Goal: Information Seeking & Learning: Learn about a topic

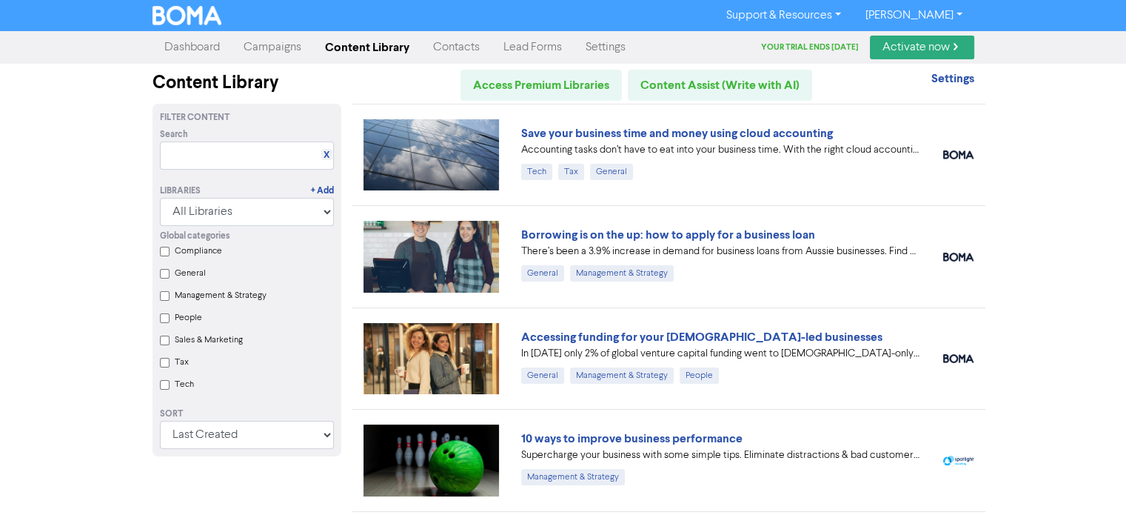
scroll to position [604, 0]
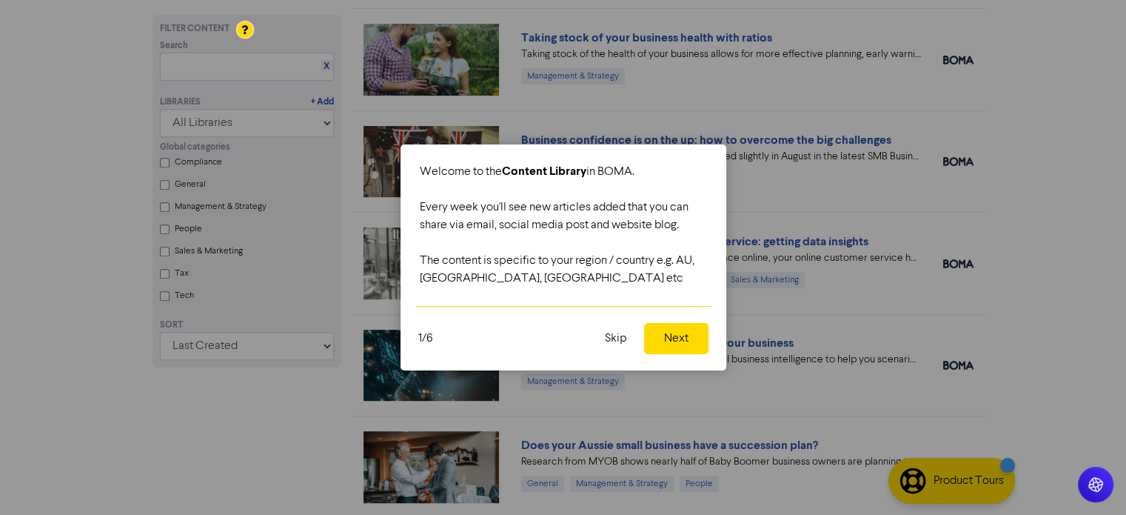
click at [611, 336] on button "Skip" at bounding box center [616, 338] width 40 height 31
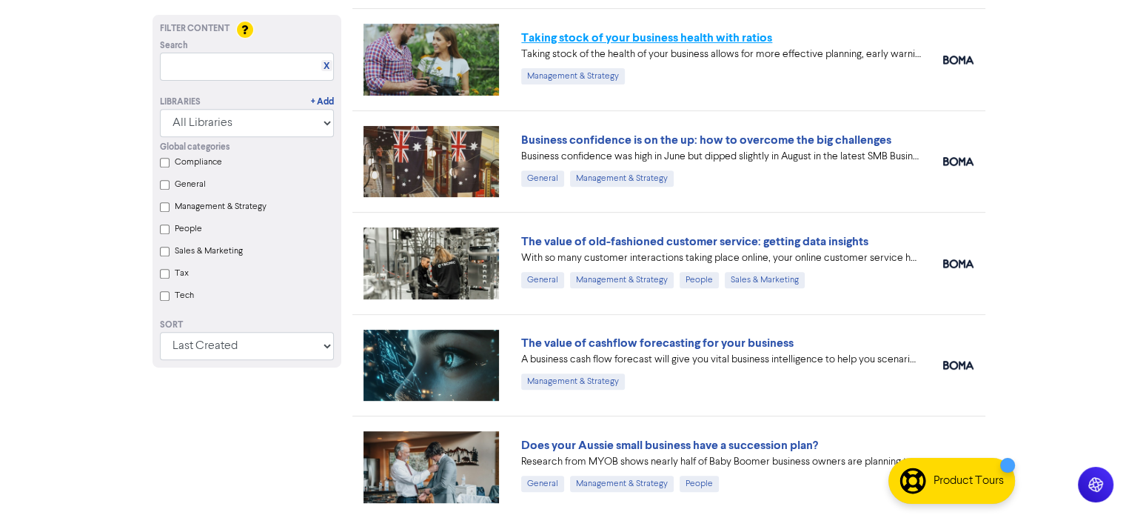
click at [634, 38] on link "Taking stock of your business health with ratios" at bounding box center [646, 37] width 251 height 15
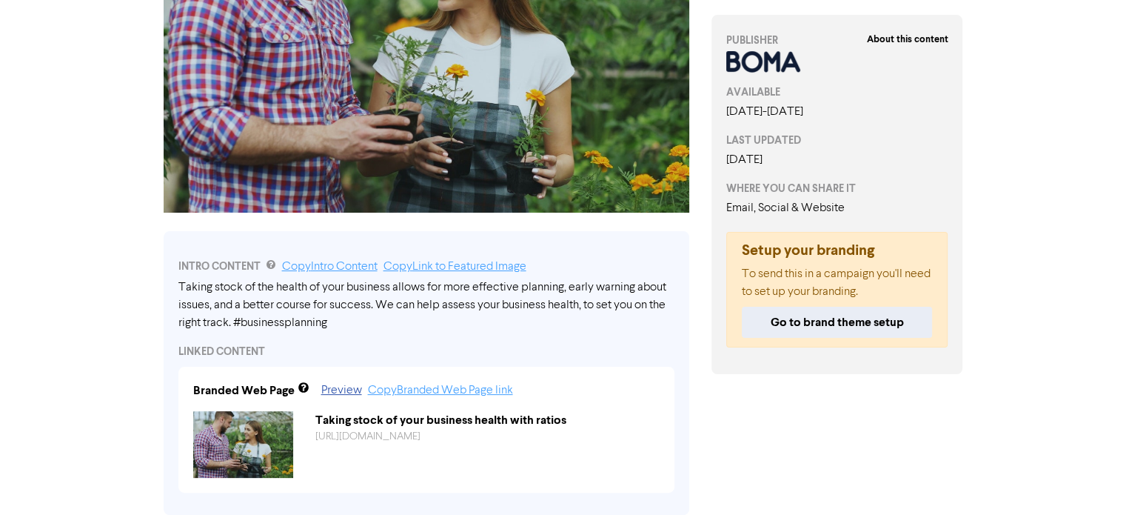
scroll to position [365, 0]
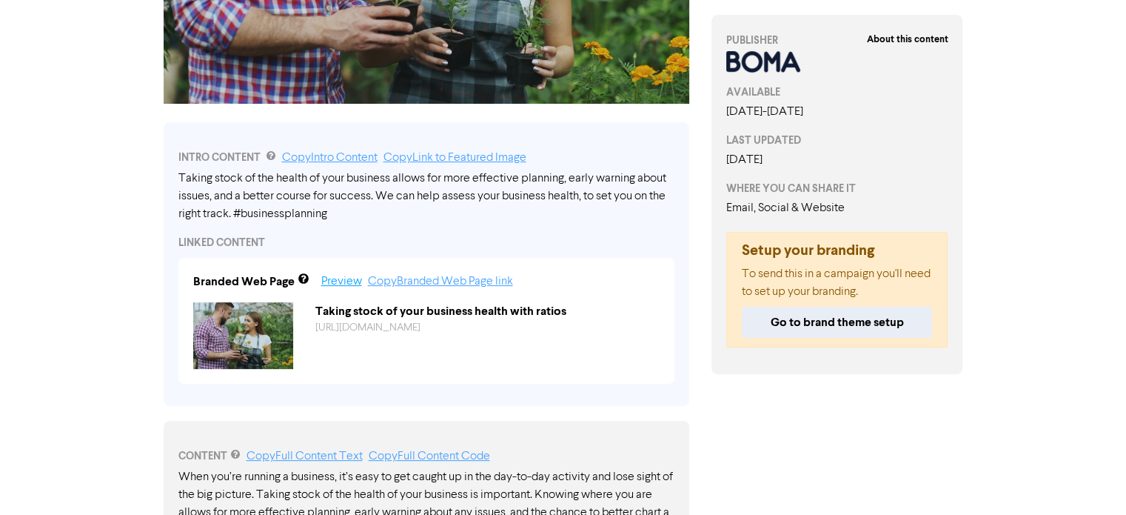
click at [352, 282] on link "Preview" at bounding box center [341, 282] width 41 height 12
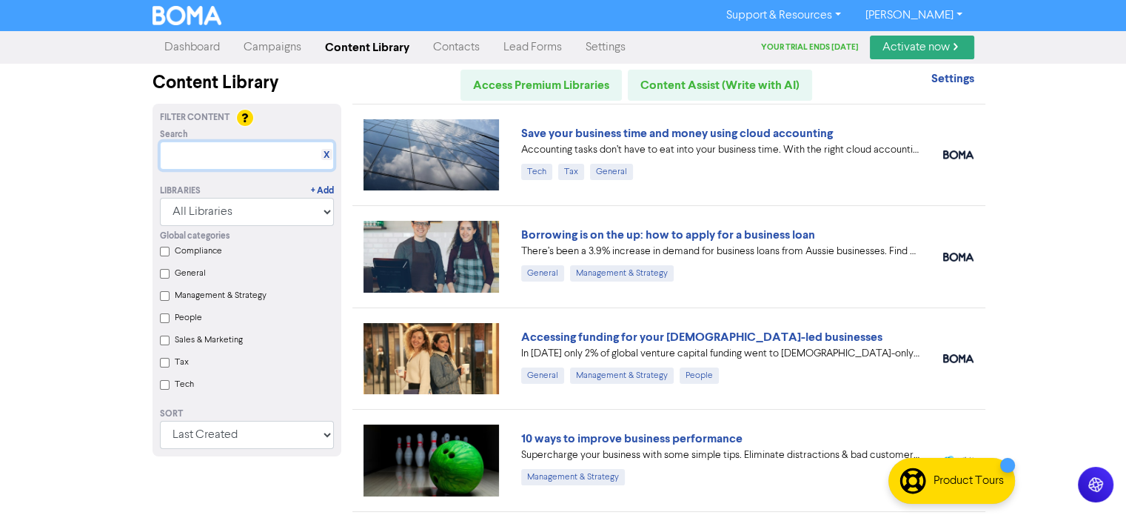
click at [206, 156] on input "text" at bounding box center [247, 155] width 174 height 28
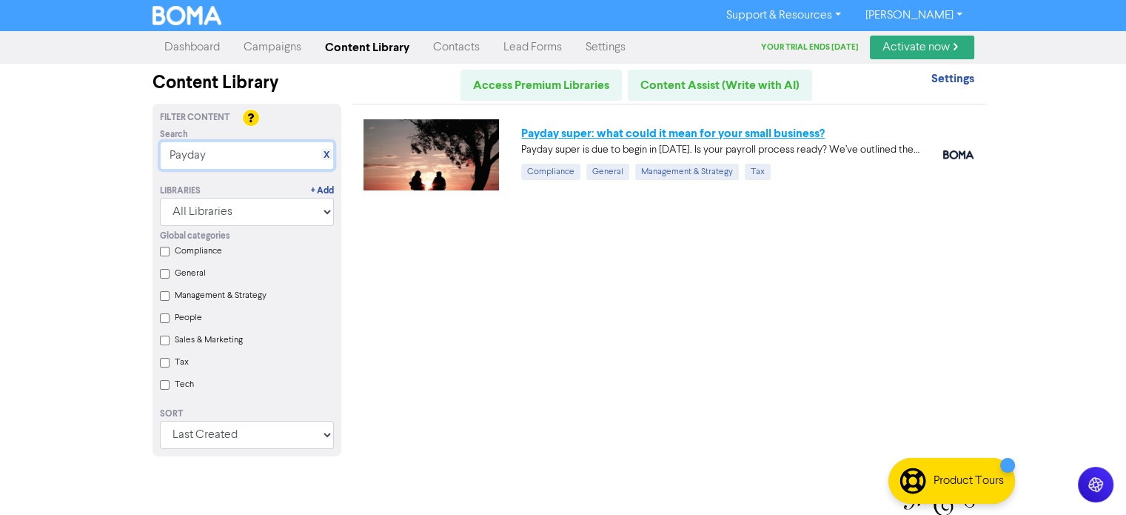
type input "Payday"
click at [727, 133] on link "Payday super: what could it mean for your small business?" at bounding box center [673, 133] width 304 height 15
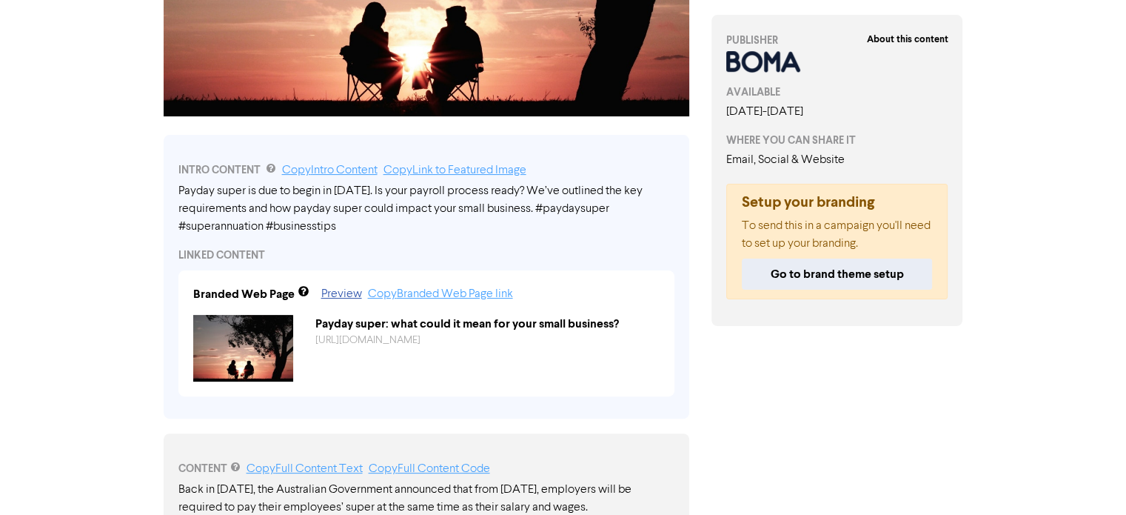
scroll to position [385, 0]
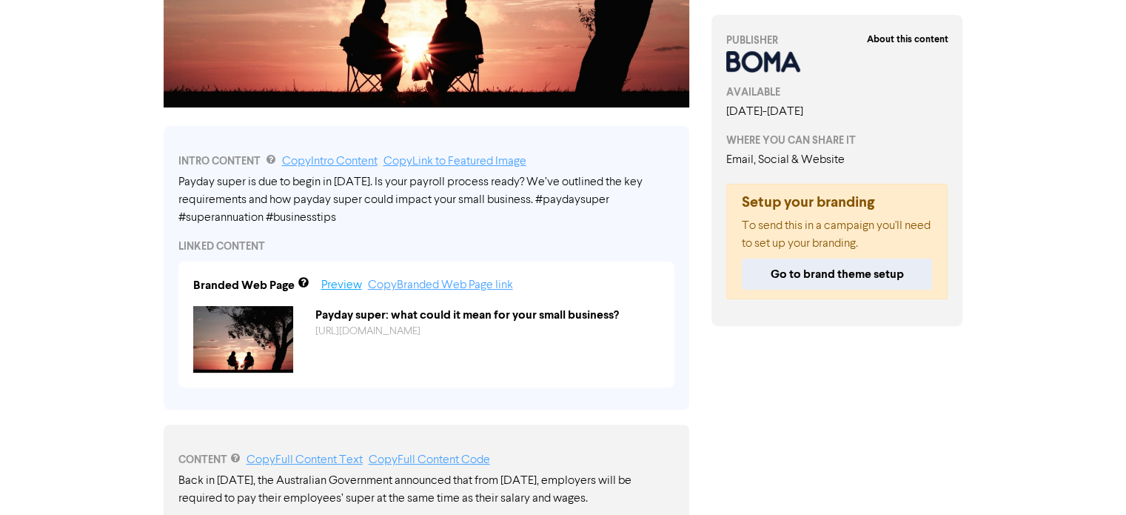
click at [341, 290] on link "Preview" at bounding box center [341, 285] width 41 height 12
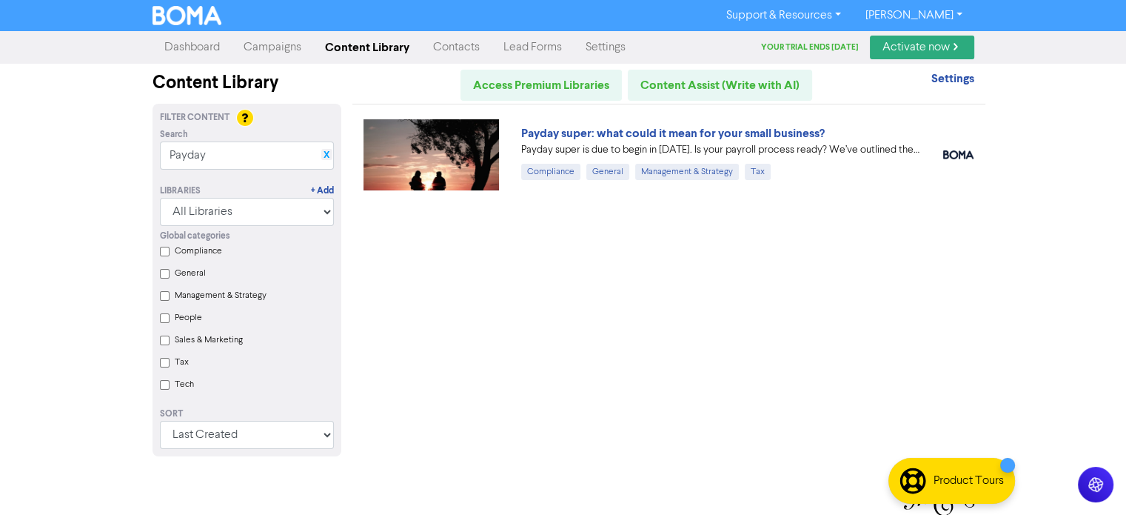
click at [327, 156] on link "X" at bounding box center [327, 155] width 6 height 11
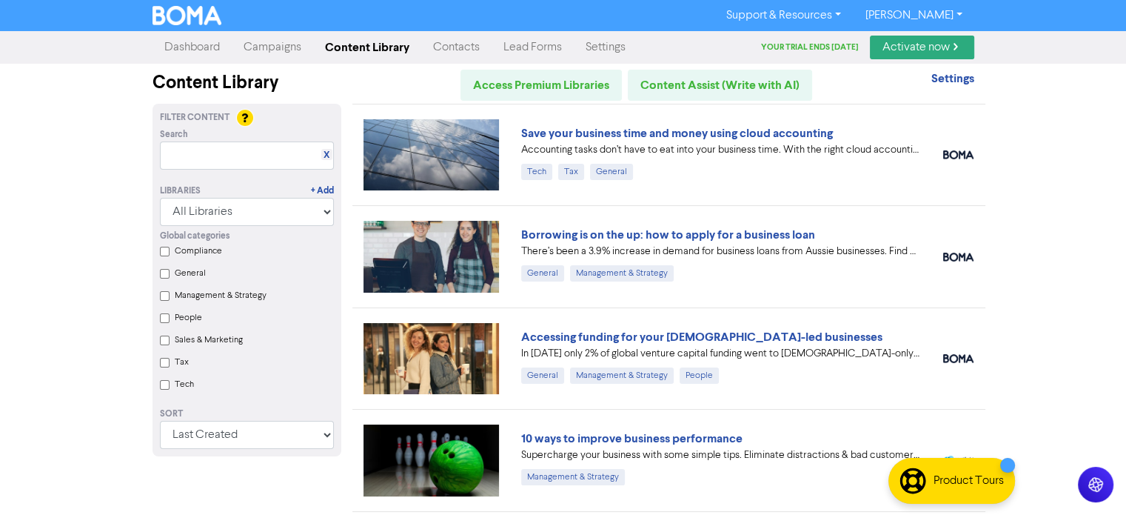
click at [164, 252] on input "Compliance" at bounding box center [165, 252] width 10 height 10
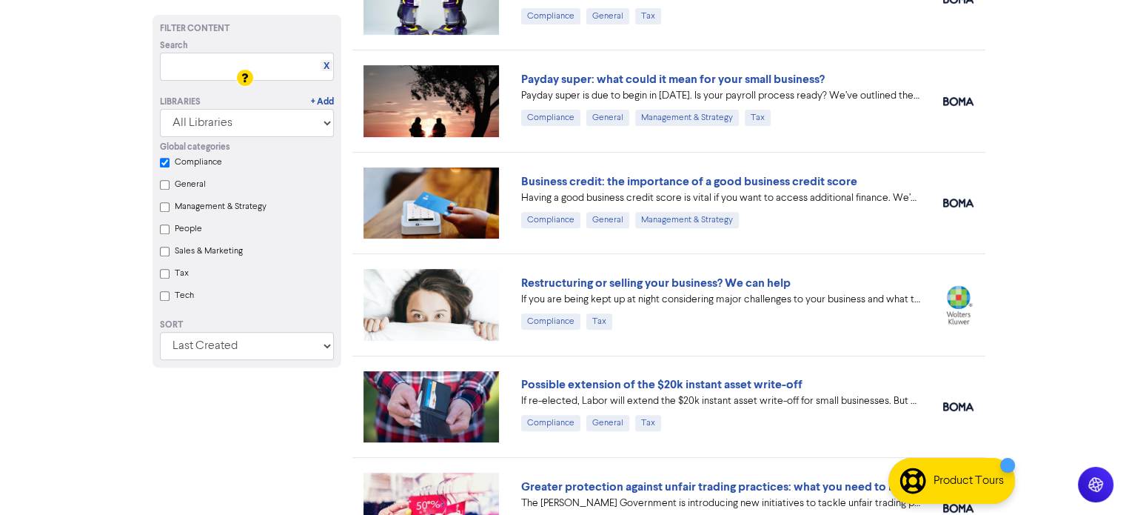
scroll to position [632, 0]
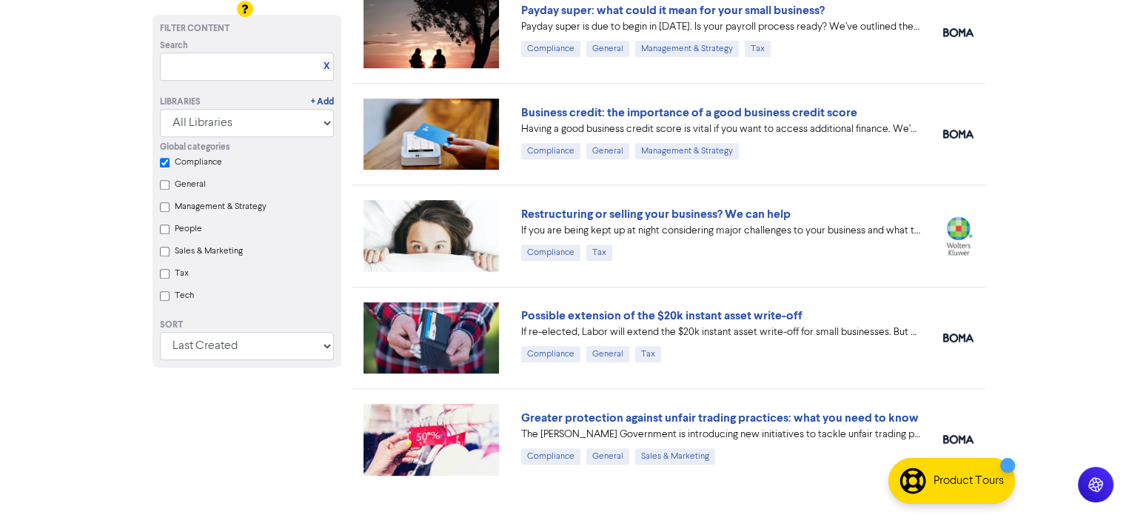
checkbox input "true"
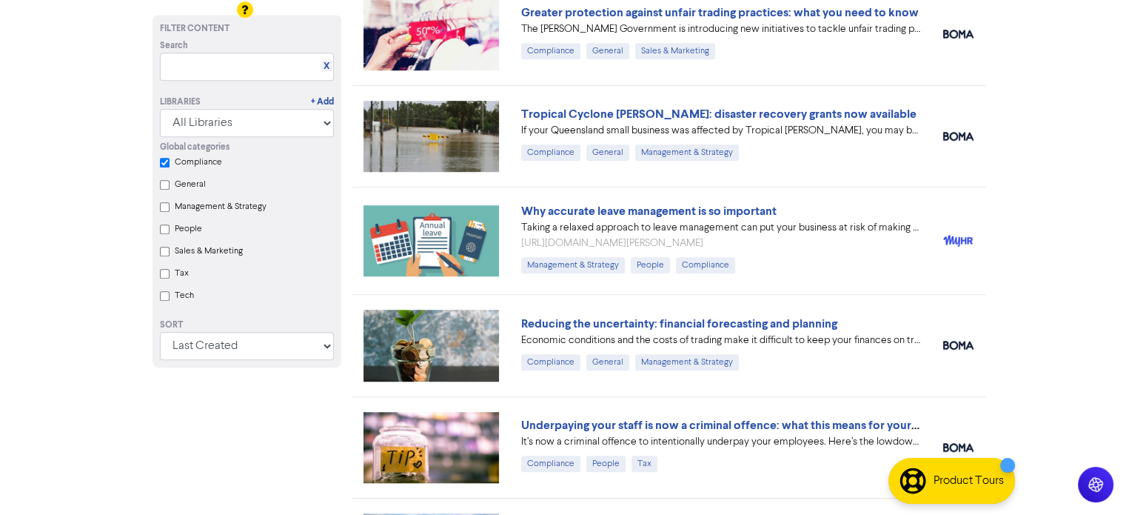
scroll to position [1076, 0]
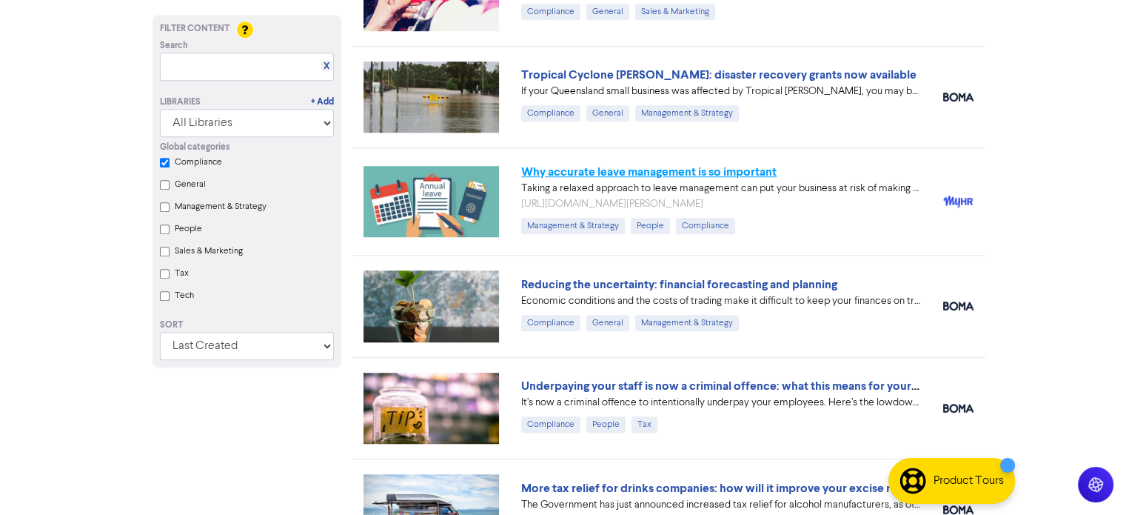
click at [661, 165] on link "Why accurate leave management is so important" at bounding box center [649, 171] width 256 height 15
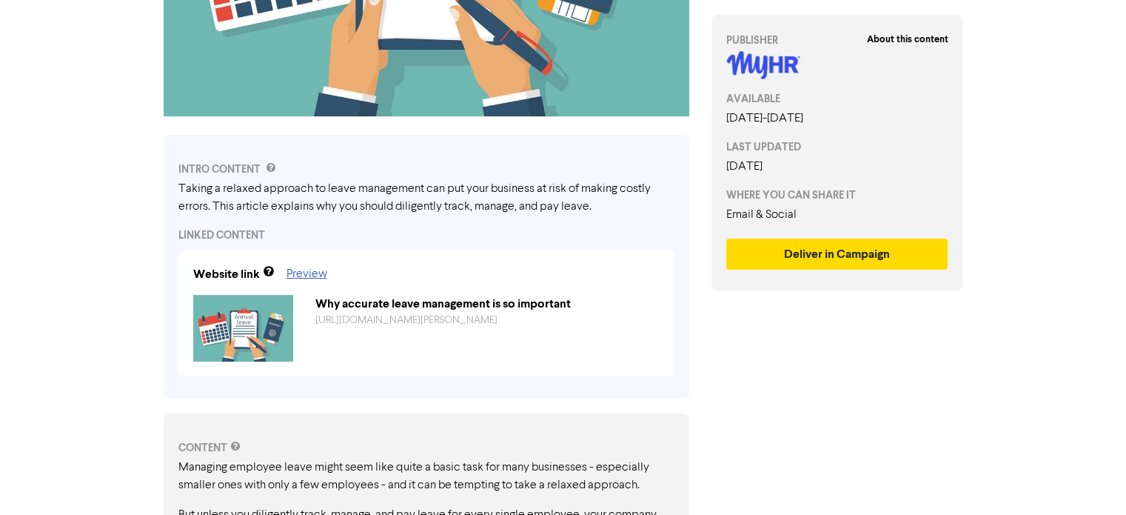
scroll to position [354, 0]
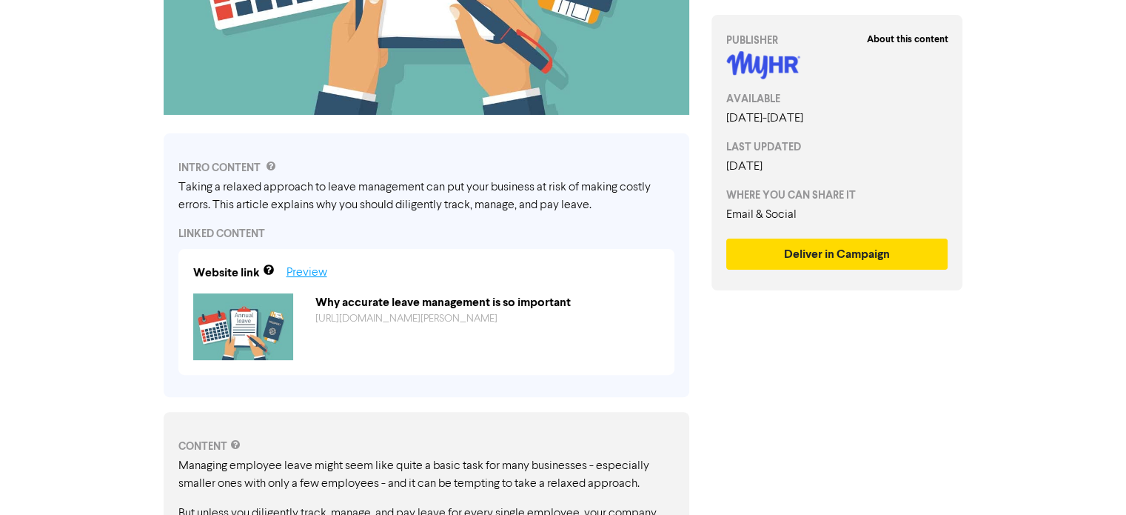
click at [301, 272] on link "Preview" at bounding box center [307, 273] width 41 height 12
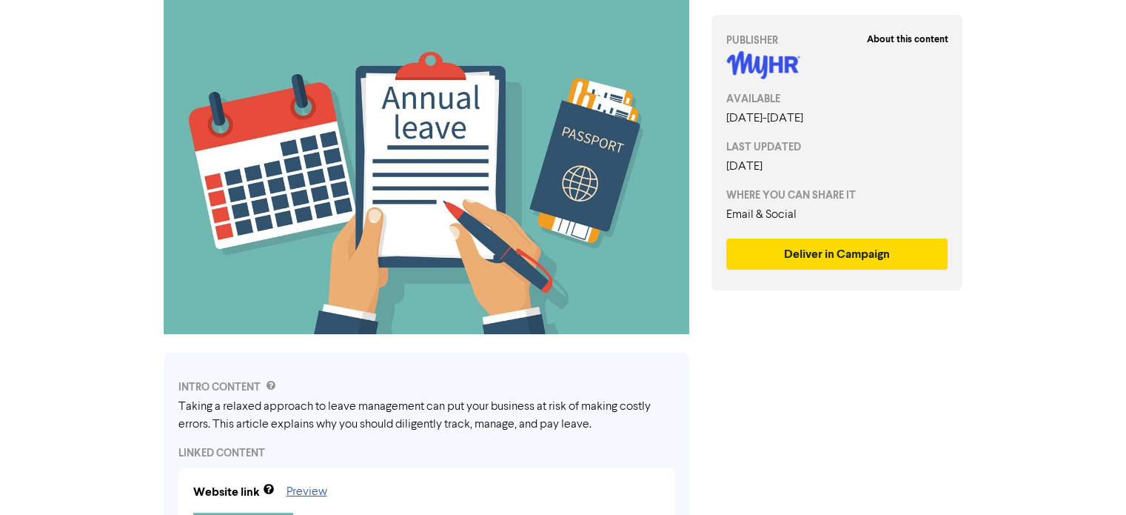
scroll to position [0, 0]
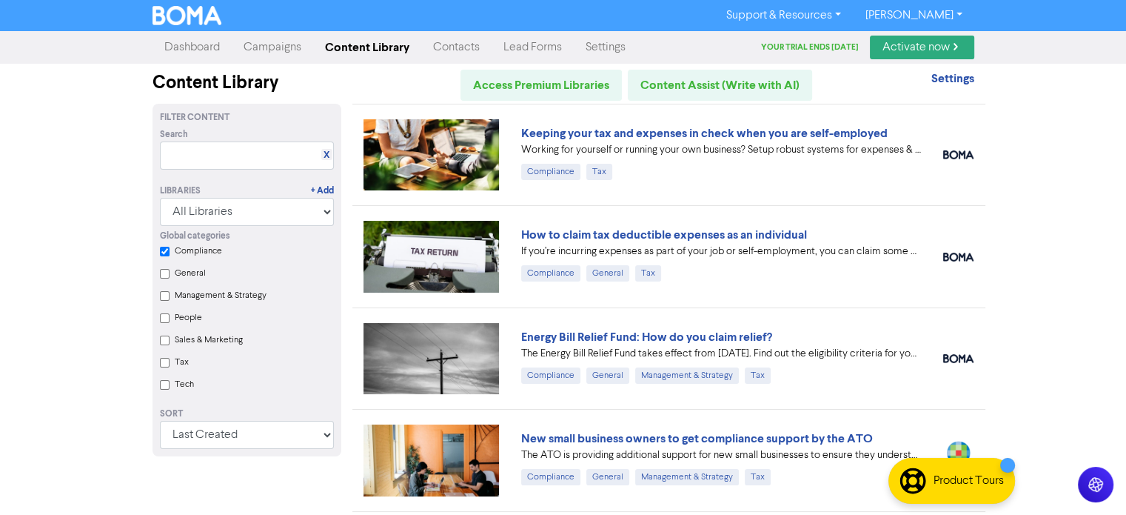
scroll to position [1076, 0]
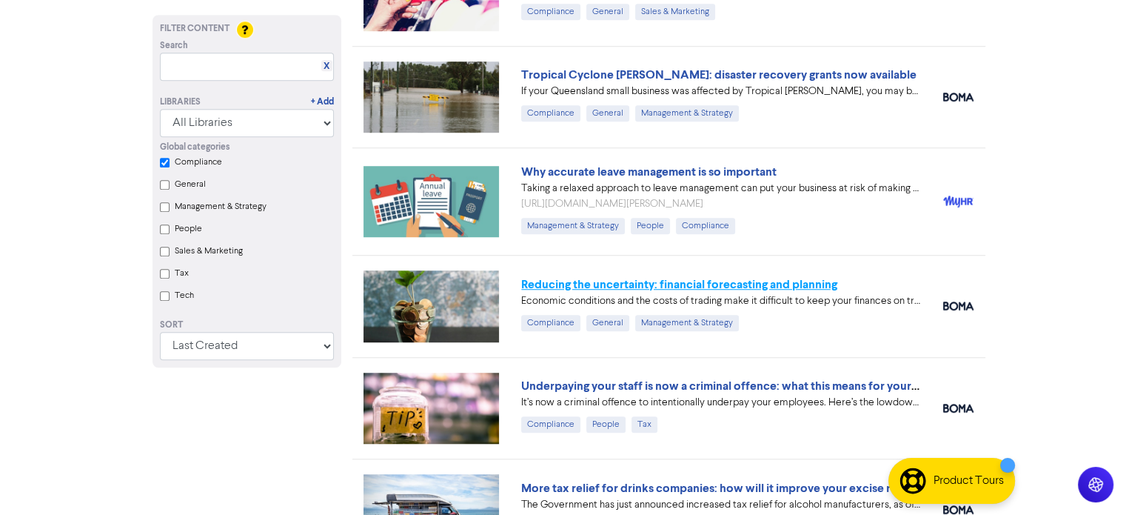
click at [744, 286] on link "Reducing the uncertainty: financial forecasting and planning" at bounding box center [679, 284] width 316 height 15
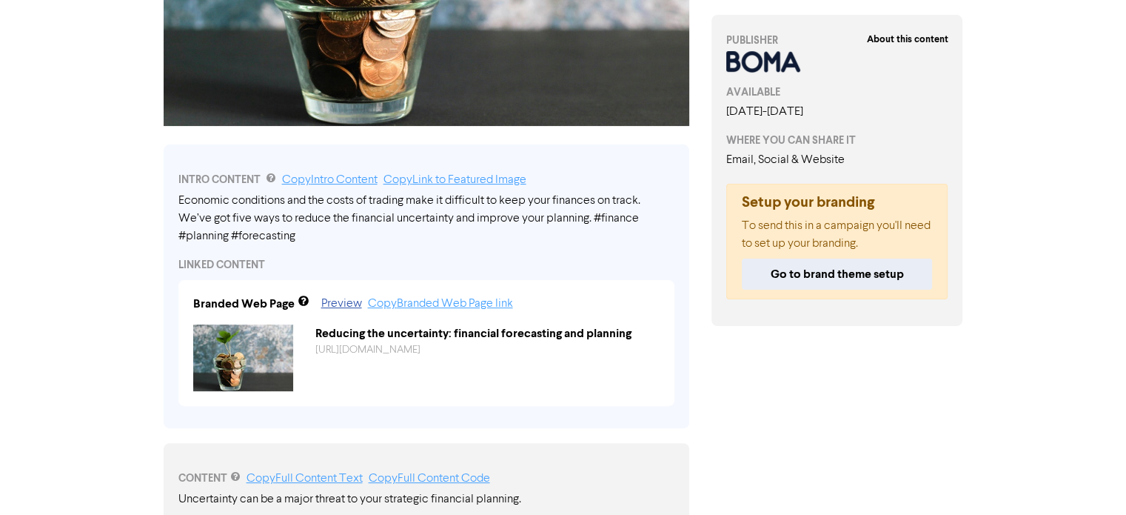
scroll to position [384, 0]
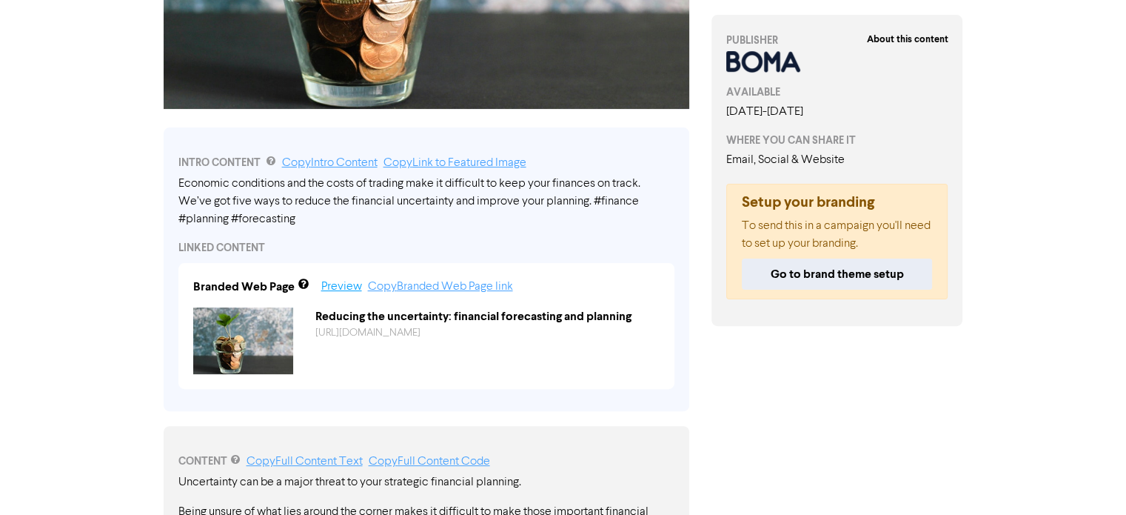
click at [347, 285] on link "Preview" at bounding box center [341, 287] width 41 height 12
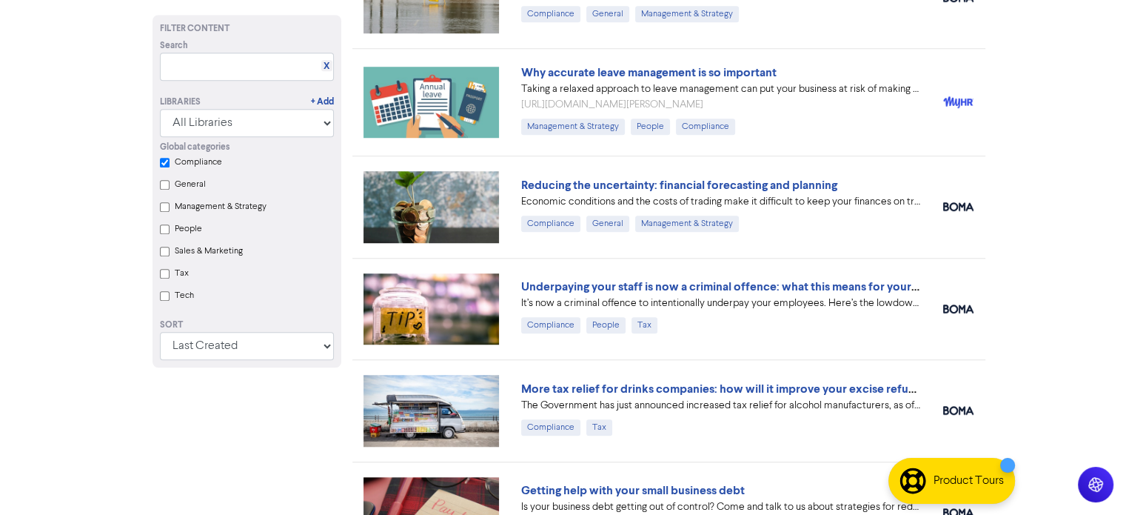
scroll to position [1244, 0]
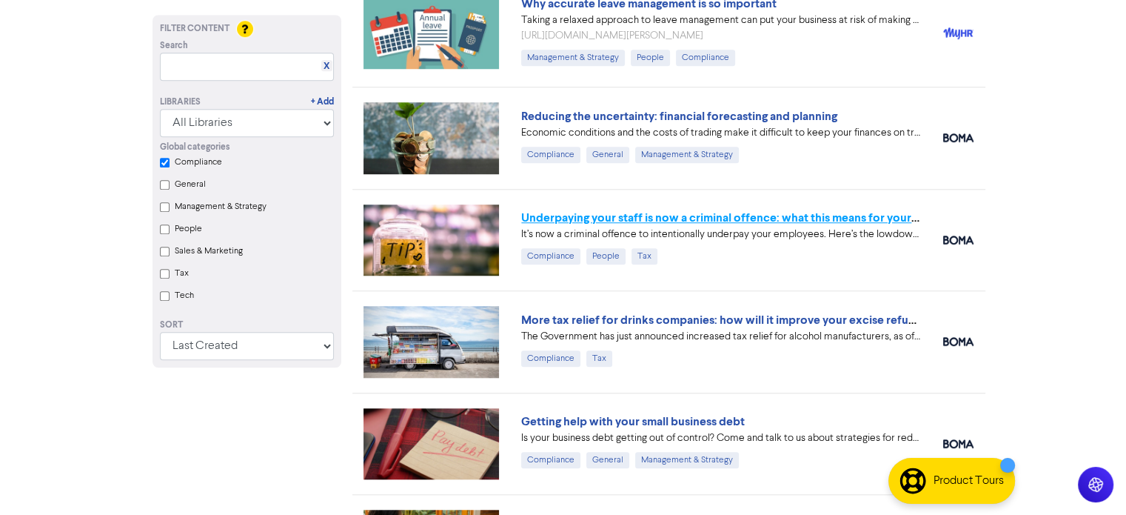
click at [607, 212] on link "Underpaying your staff is now a criminal offence: what this means for your busi…" at bounding box center [740, 217] width 438 height 15
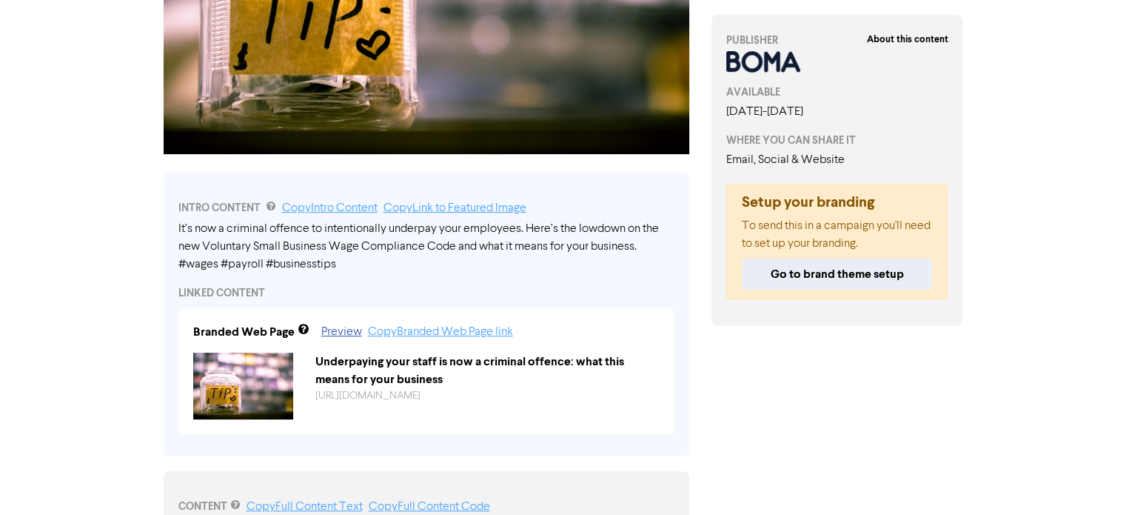
scroll to position [337, 0]
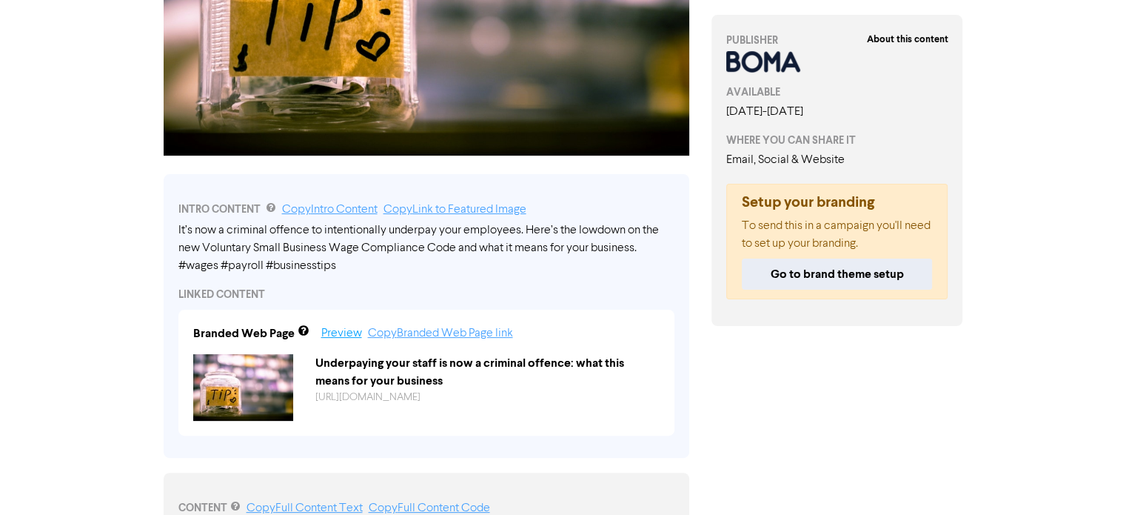
click at [341, 333] on link "Preview" at bounding box center [341, 333] width 41 height 12
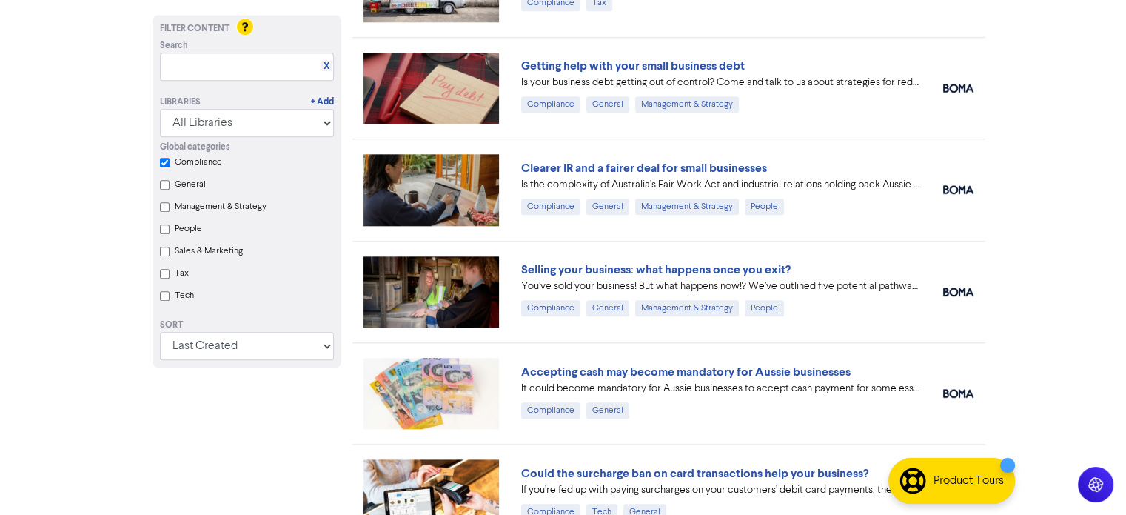
scroll to position [1611, 0]
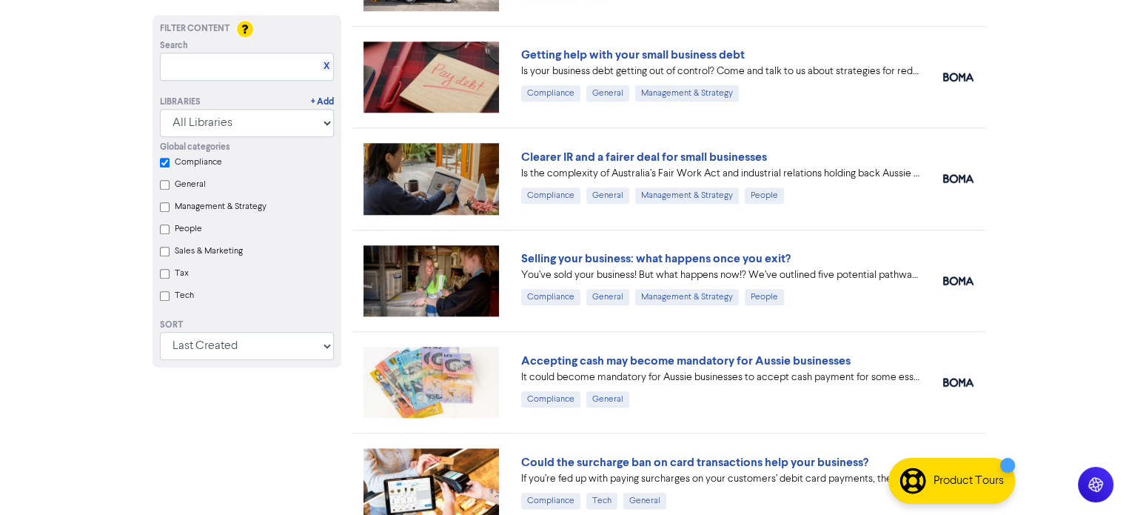
checkbox input "true"
click at [609, 158] on link "Clearer IR and a fairer deal for small businesses" at bounding box center [644, 157] width 246 height 15
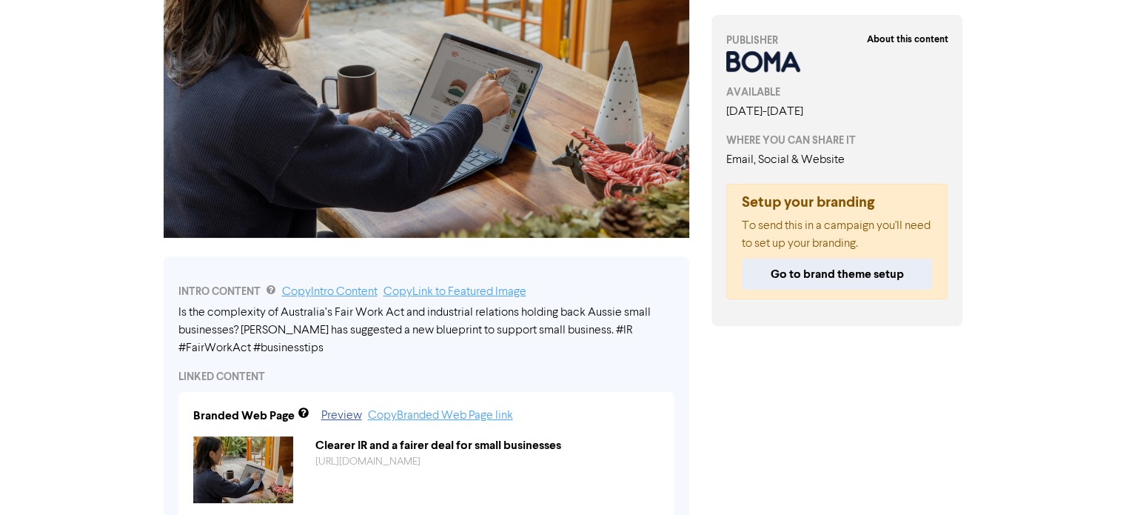
scroll to position [253, 0]
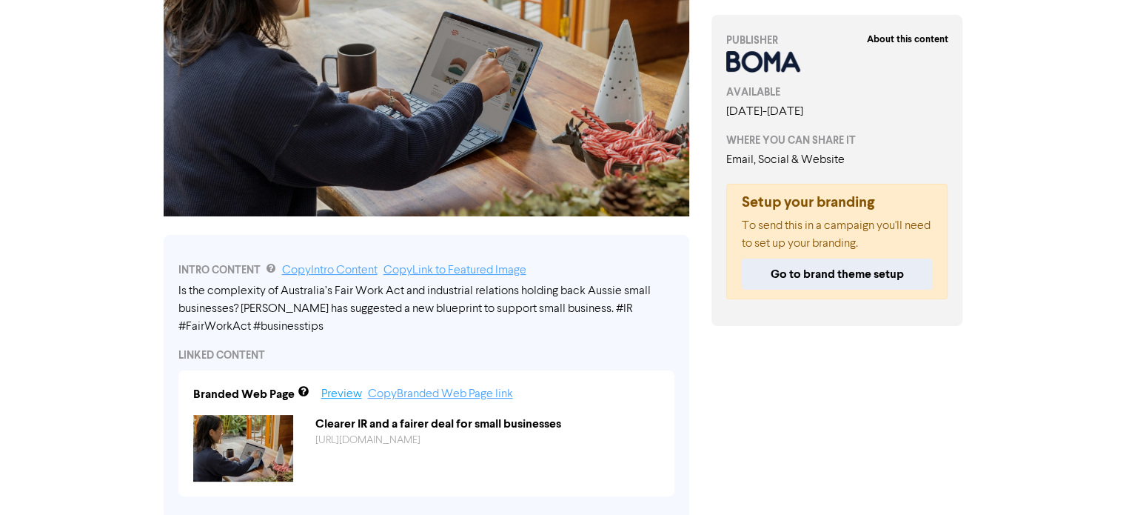
click at [327, 394] on link "Preview" at bounding box center [341, 394] width 41 height 12
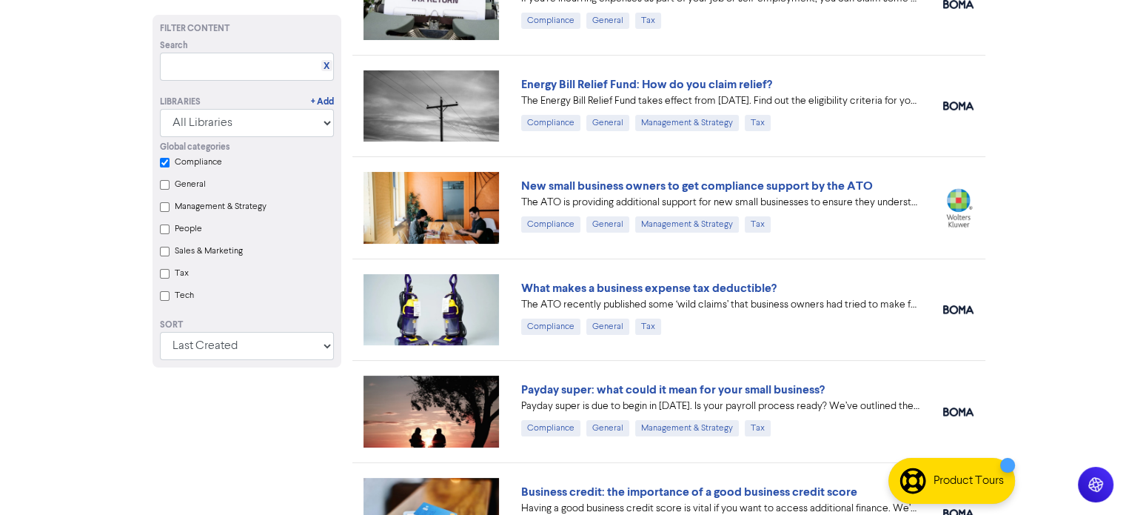
scroll to position [1611, 0]
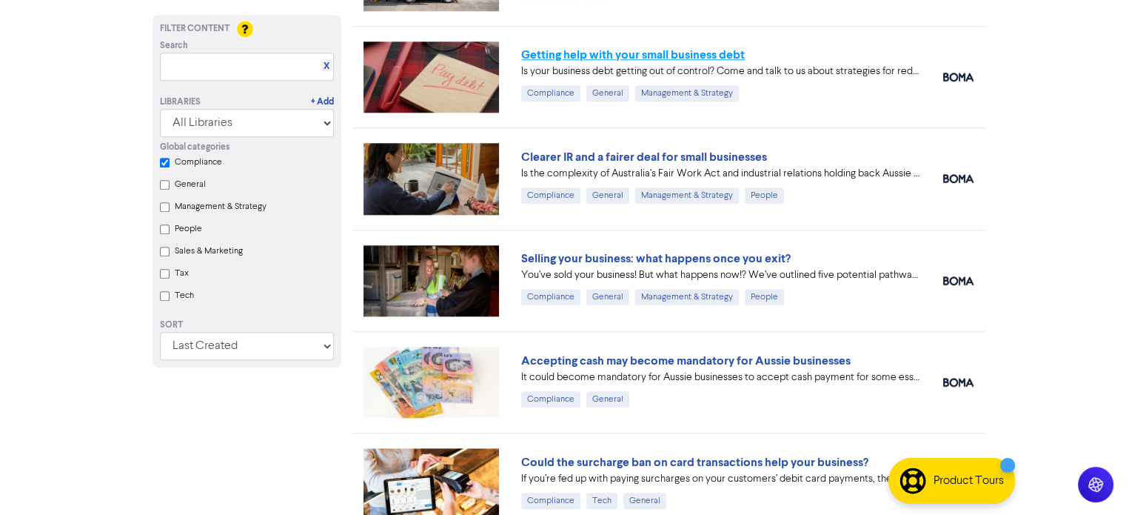
click at [670, 58] on link "Getting help with your small business debt" at bounding box center [633, 54] width 224 height 15
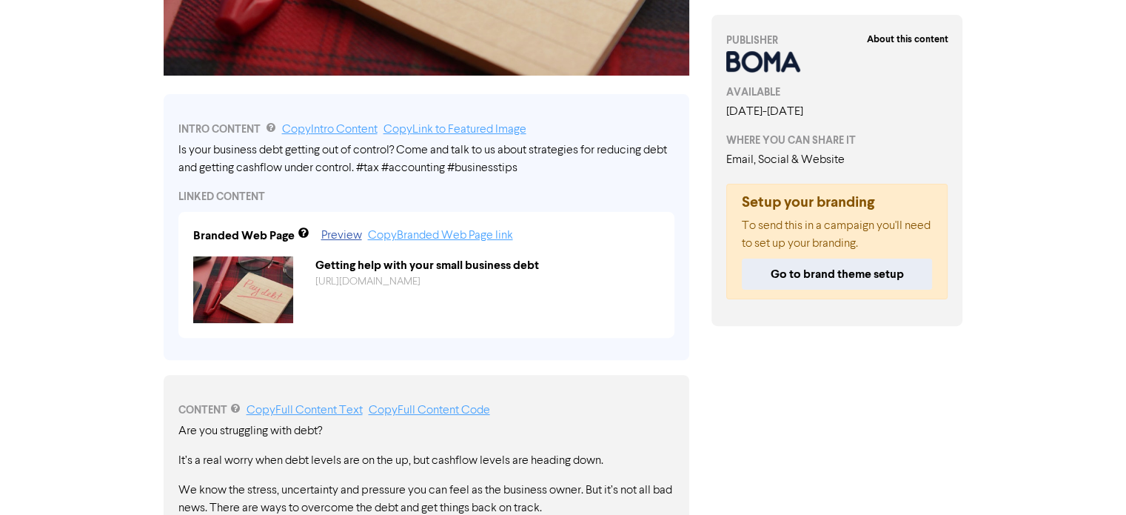
scroll to position [415, 0]
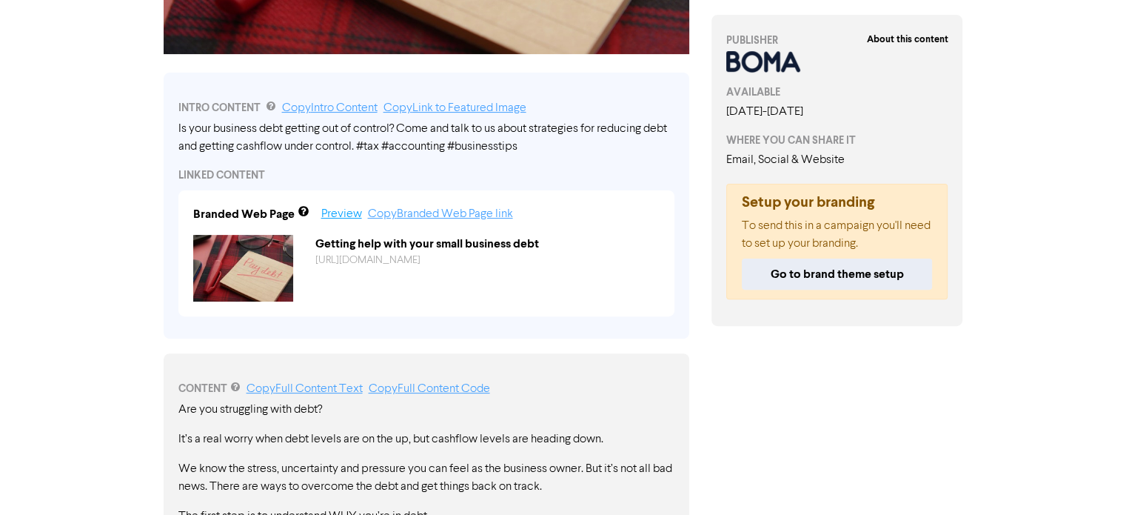
click at [344, 215] on link "Preview" at bounding box center [341, 214] width 41 height 12
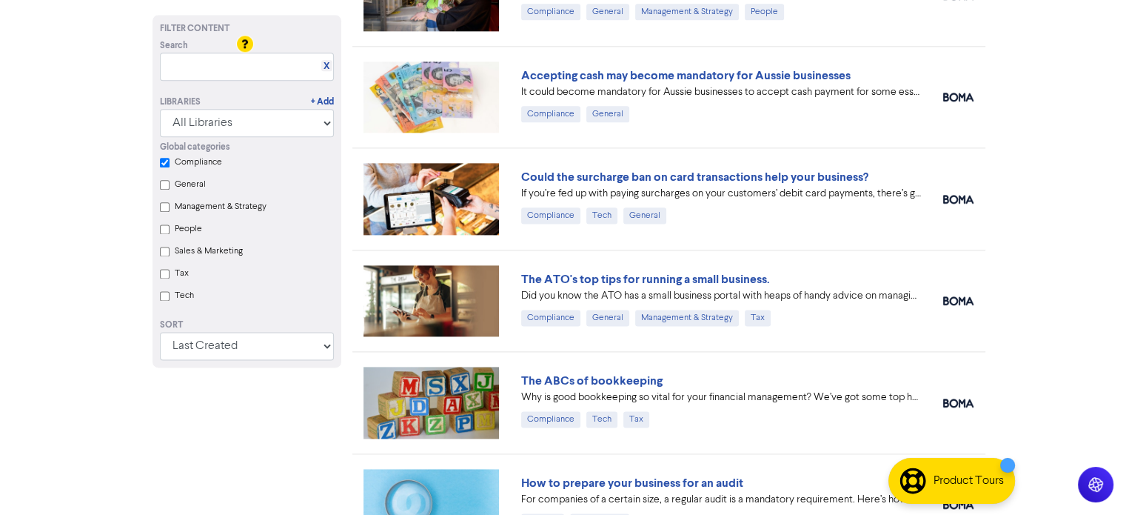
scroll to position [1914, 0]
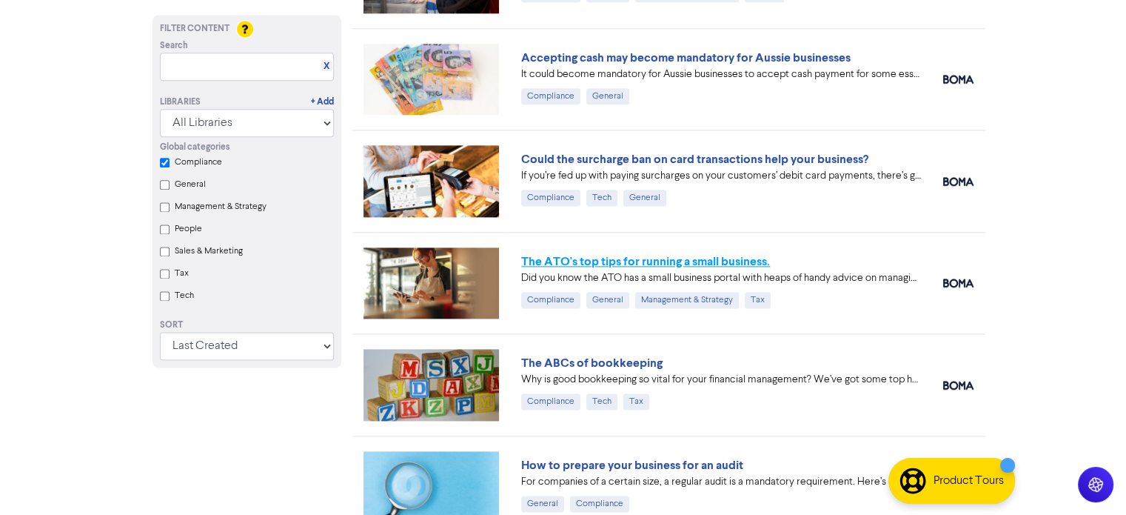
click at [684, 261] on link "The ATO's top tips for running a small business." at bounding box center [645, 261] width 249 height 15
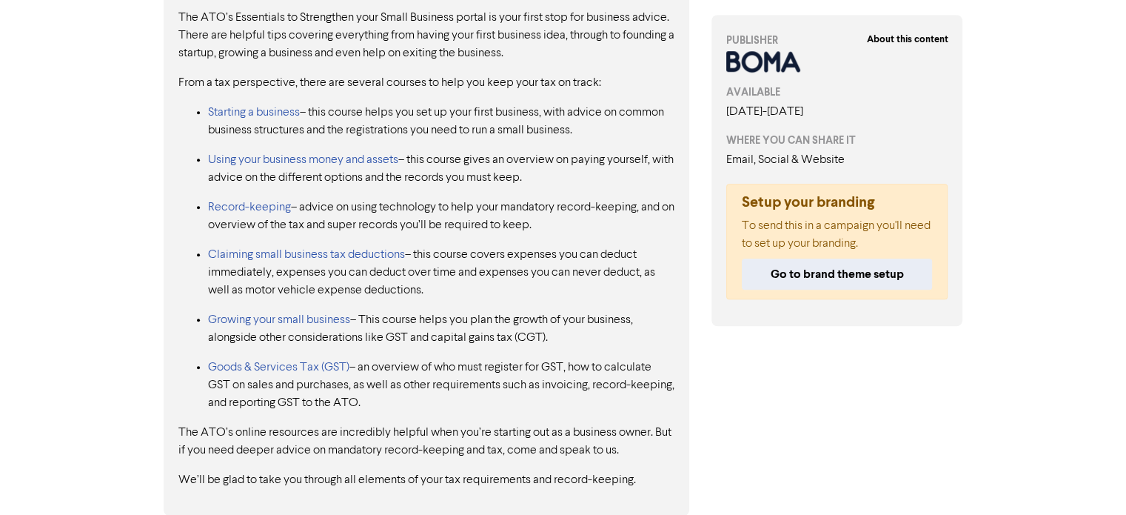
scroll to position [706, 0]
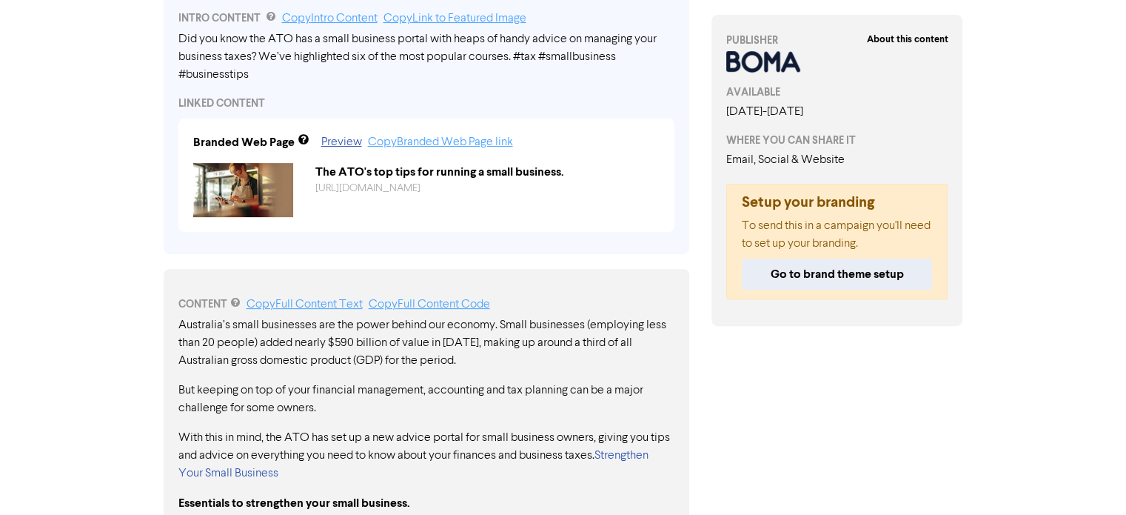
scroll to position [430, 0]
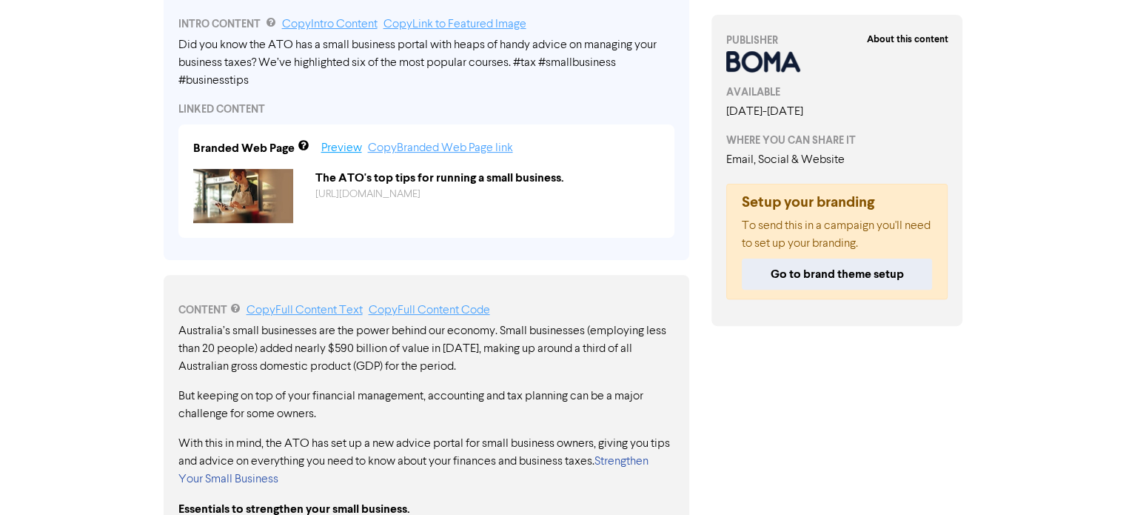
click at [341, 150] on link "Preview" at bounding box center [341, 148] width 41 height 12
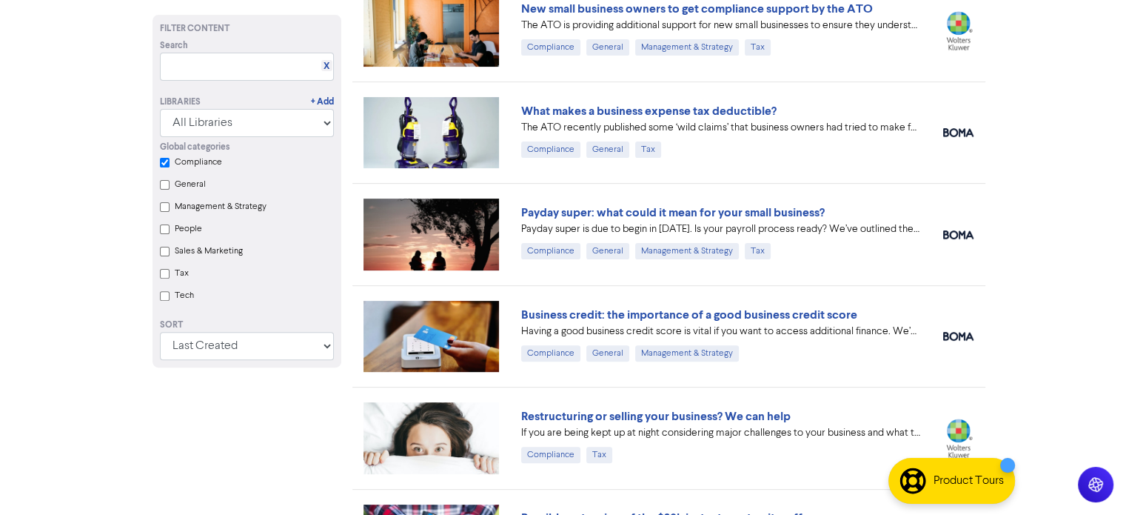
scroll to position [1914, 0]
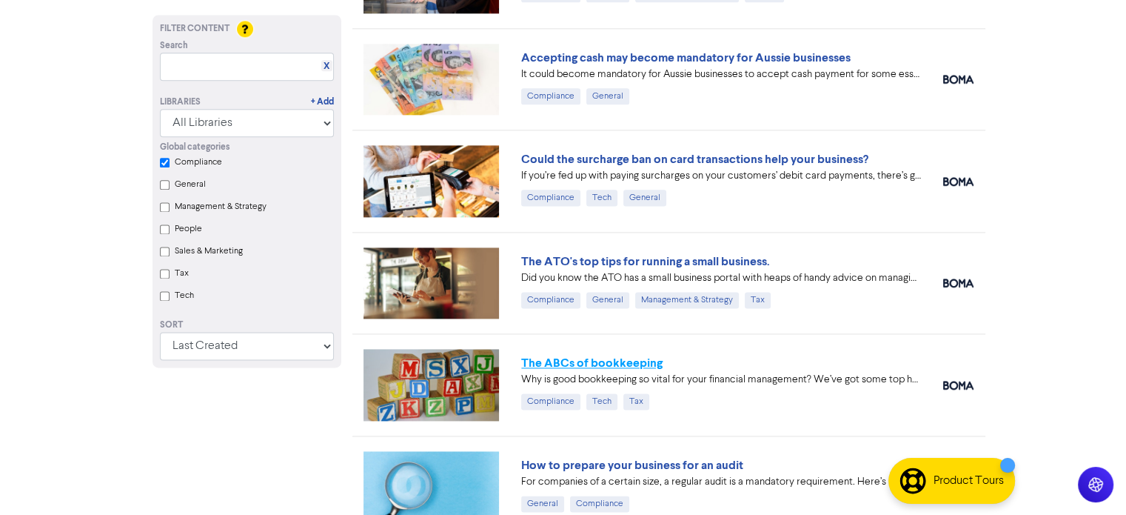
click at [566, 357] on link "The ABCs of bookkeeping" at bounding box center [591, 362] width 141 height 15
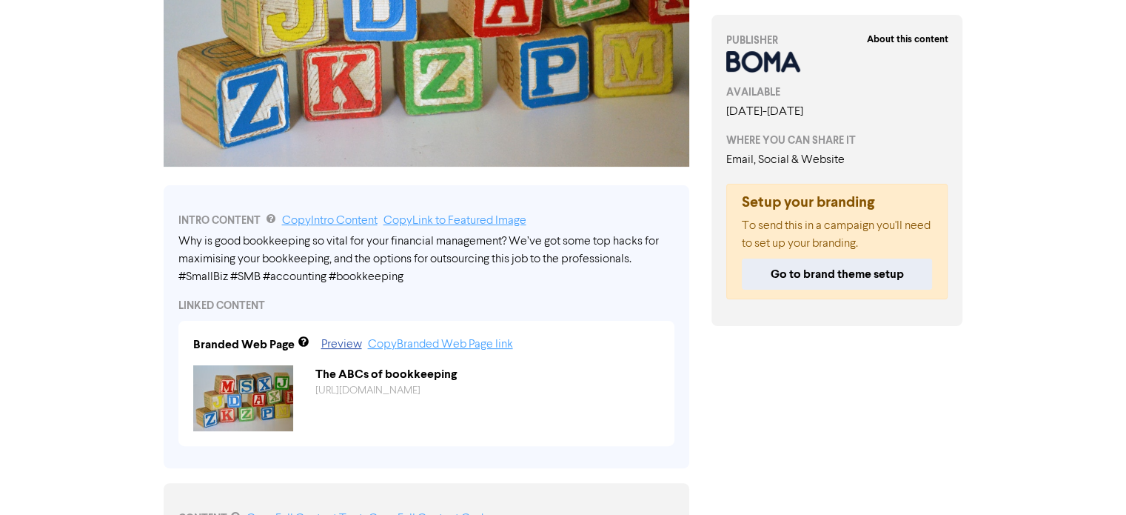
scroll to position [305, 0]
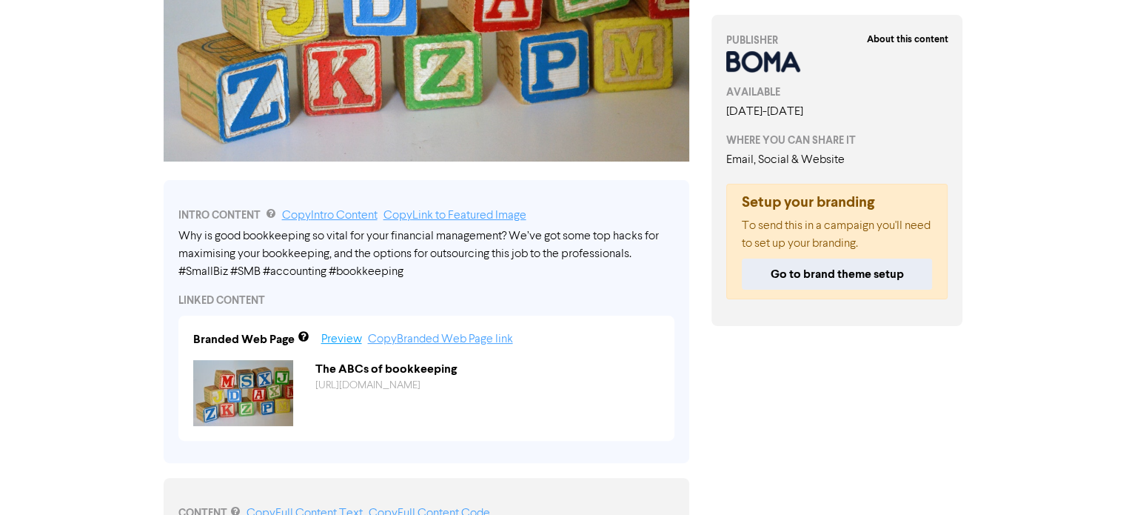
click at [342, 340] on link "Preview" at bounding box center [341, 339] width 41 height 12
